Goal: Transaction & Acquisition: Purchase product/service

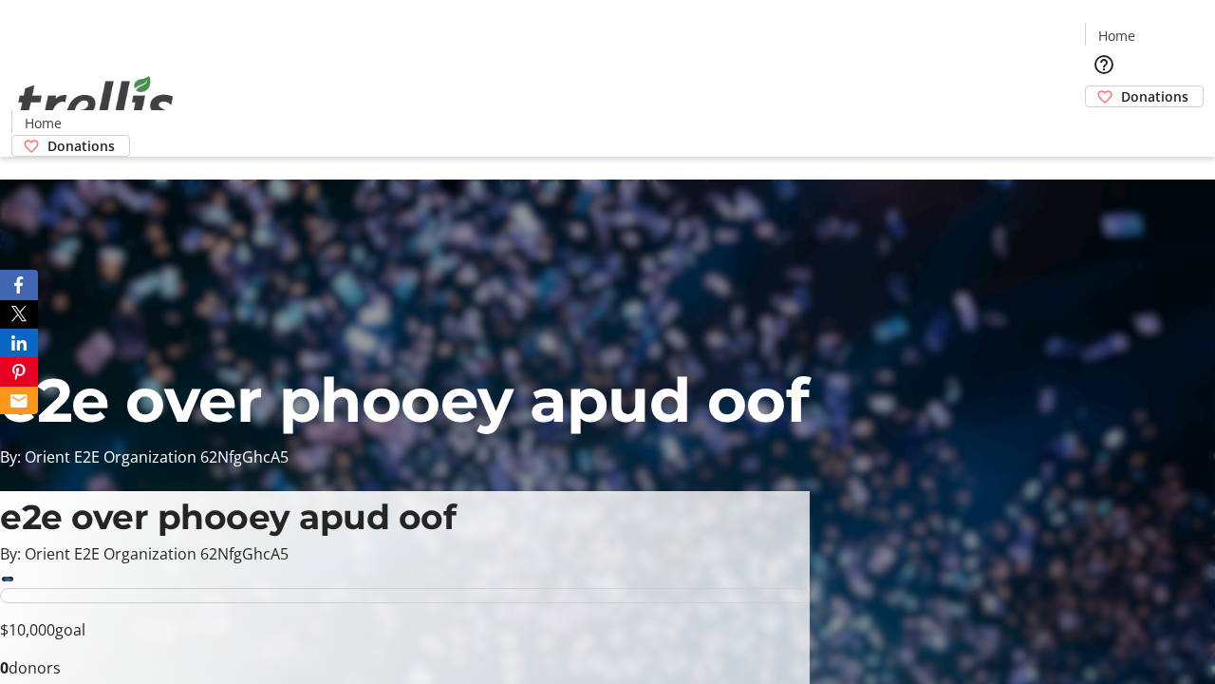
click at [1121, 86] on span "Donations" at bounding box center [1154, 96] width 67 height 20
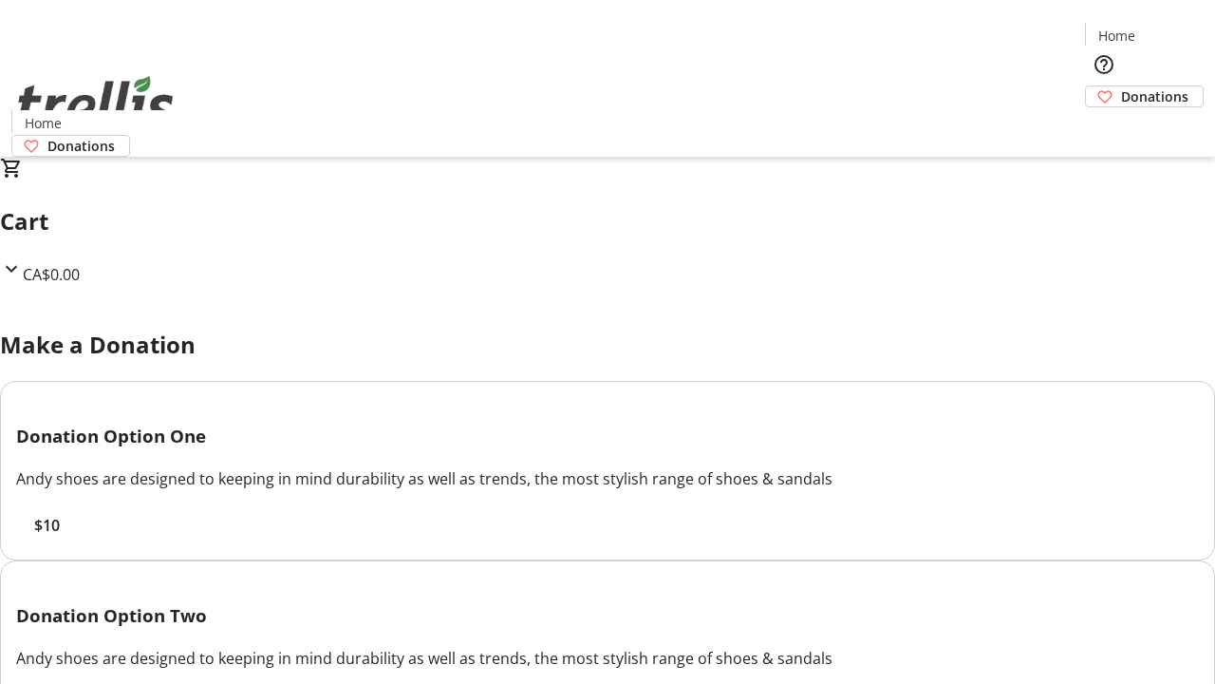
click at [60, 536] on span "$10" at bounding box center [47, 525] width 26 height 23
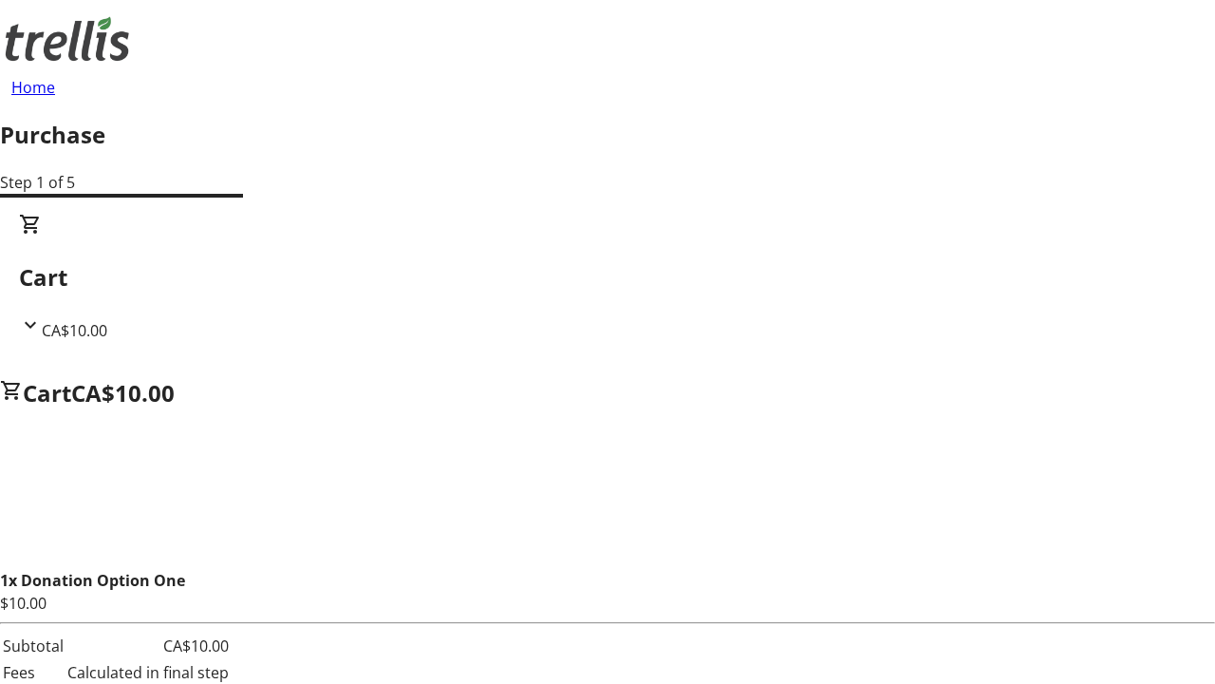
select select "BC"
select select "CA"
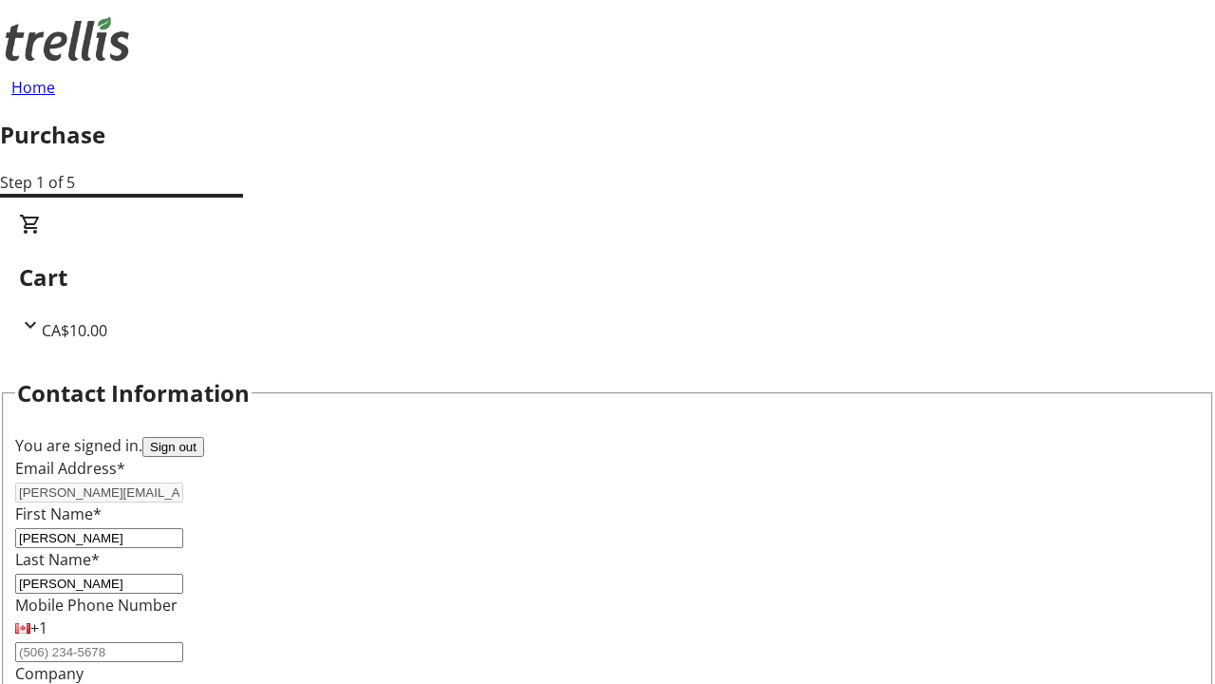
scroll to position [308, 0]
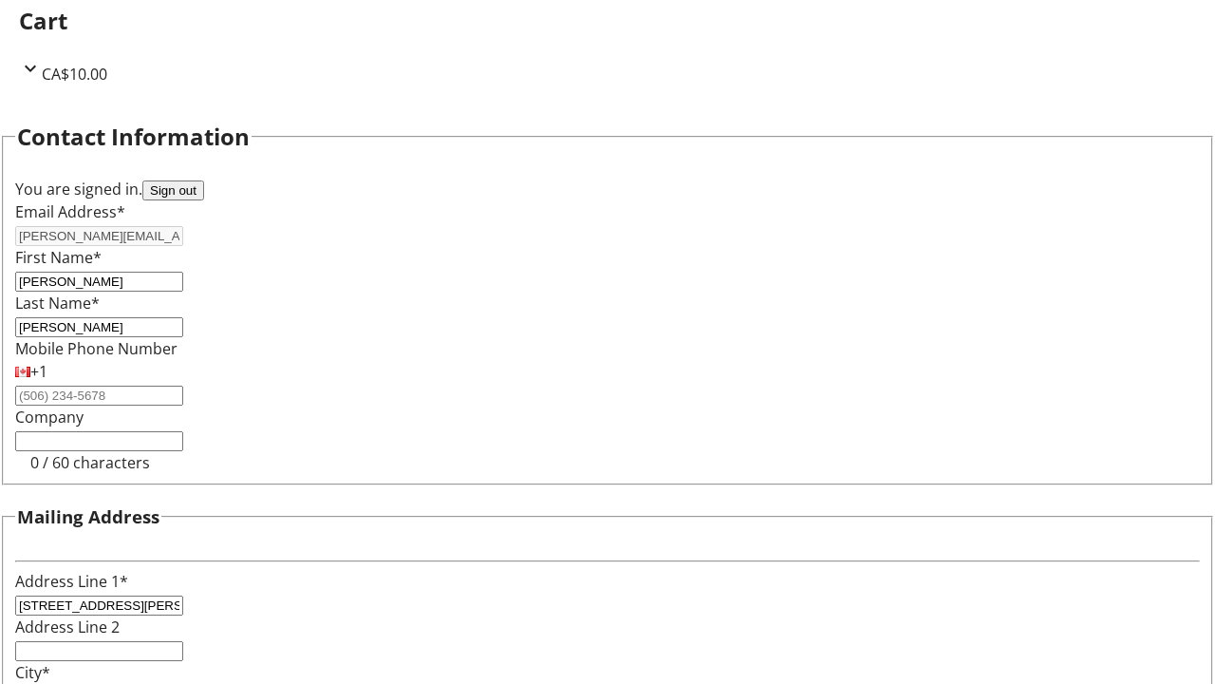
type input "Kelowna"
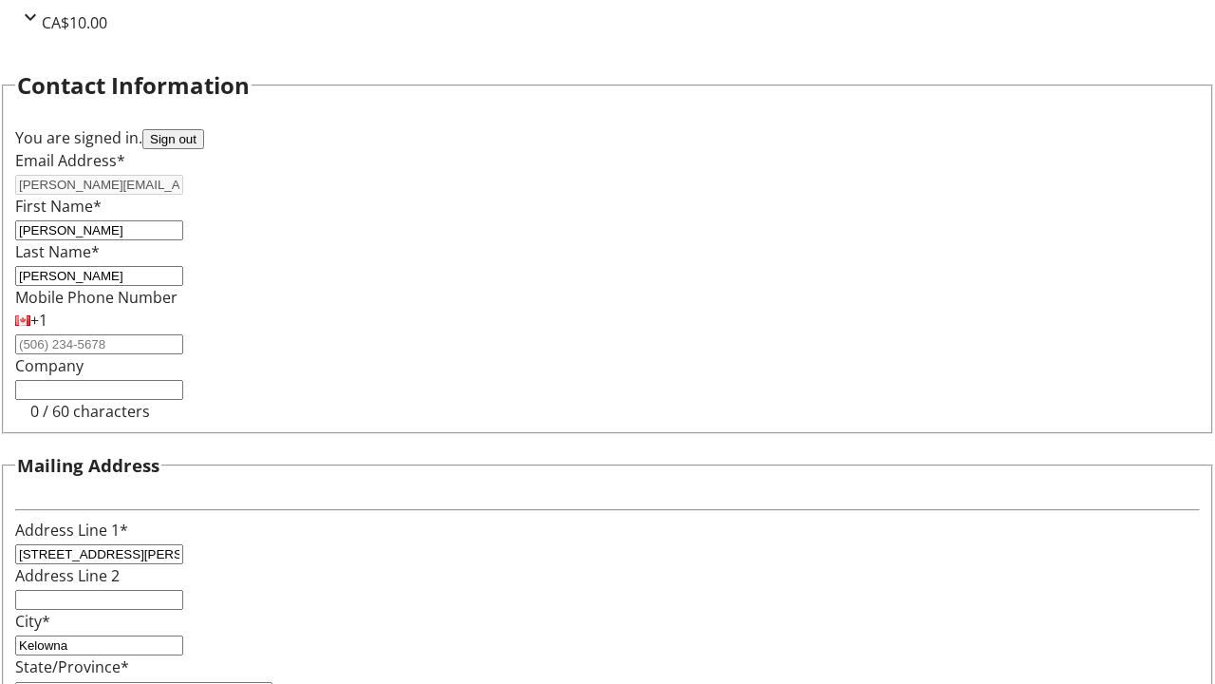
type input "V1Y 0C2"
